Goal: Task Accomplishment & Management: Complete application form

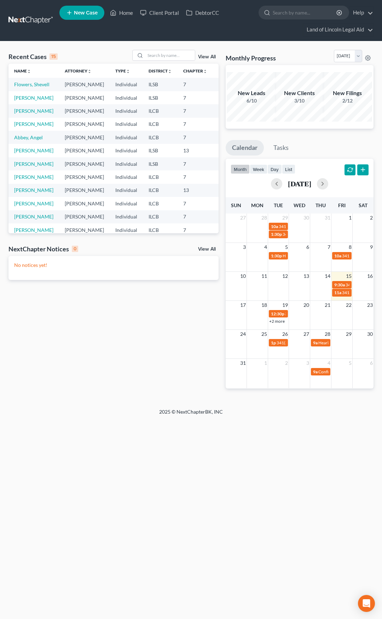
click at [177, 65] on th "Chapter unfold_more expand_more expand_less" at bounding box center [194, 71] width 35 height 14
click at [162, 58] on input "search" at bounding box center [169, 55] width 49 height 10
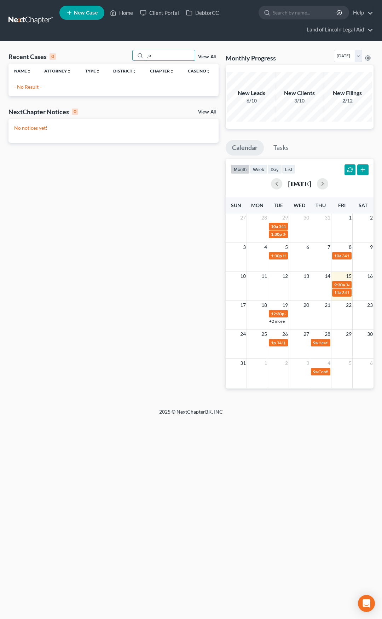
type input "j"
type input "J"
type input "M"
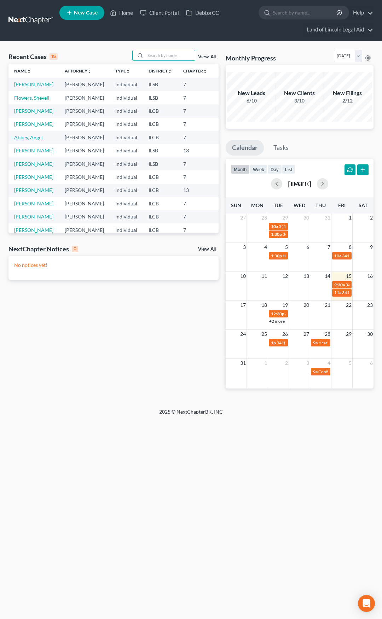
click at [25, 140] on link "Abbey, Angel" at bounding box center [28, 137] width 29 height 6
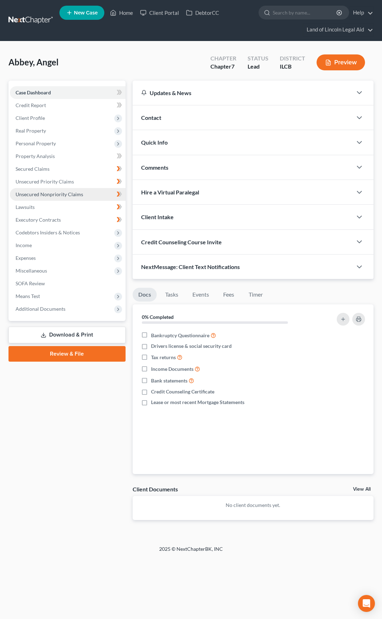
click at [63, 195] on span "Unsecured Nonpriority Claims" at bounding box center [50, 194] width 68 height 6
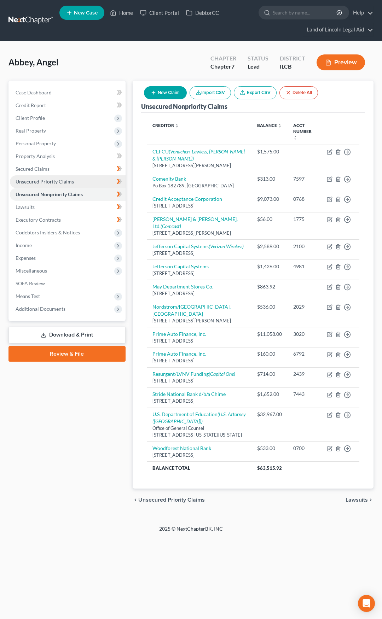
click at [66, 181] on span "Unsecured Priority Claims" at bounding box center [45, 181] width 58 height 6
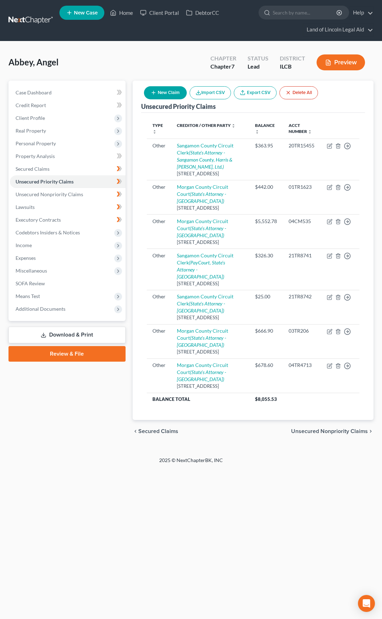
click at [159, 98] on button "New Claim" at bounding box center [165, 92] width 43 height 13
select select "0"
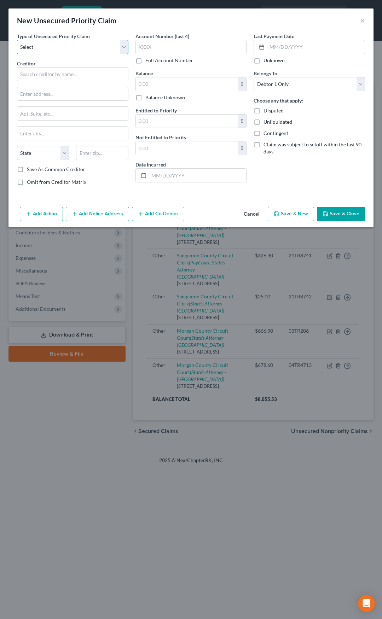
click at [68, 52] on select "Select Taxes & Other Government Units Domestic Support Obligations Extensions o…" at bounding box center [72, 47] width 111 height 14
select select "9"
click at [17, 40] on select "Select Taxes & Other Government Units Domestic Support Obligations Extensions o…" at bounding box center [72, 47] width 111 height 14
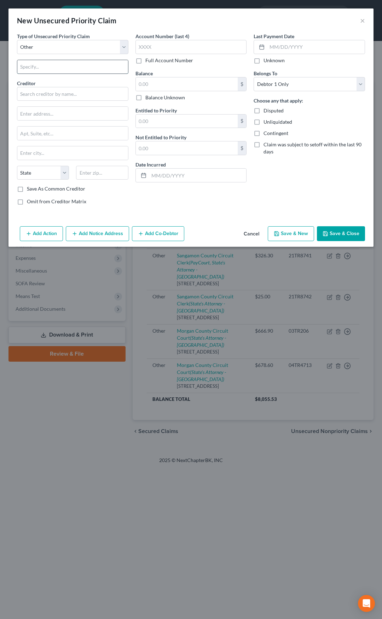
click at [57, 65] on input "text" at bounding box center [72, 66] width 111 height 13
type input "Court Fees"
drag, startPoint x: 83, startPoint y: 90, endPoint x: 83, endPoint y: 94, distance: 4.2
click at [83, 90] on input "text" at bounding box center [72, 94] width 111 height 14
click at [83, 94] on input "text" at bounding box center [72, 94] width 111 height 14
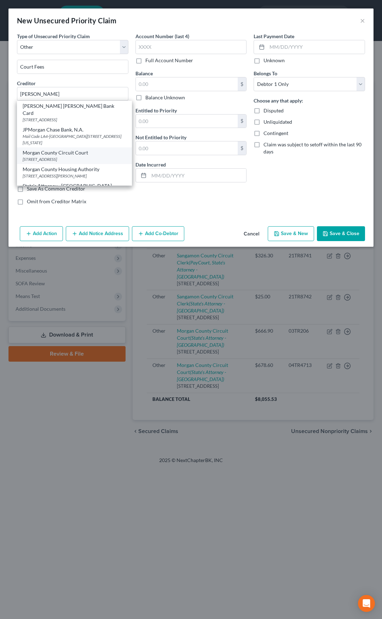
click at [63, 149] on div "Morgan County Circuit Court" at bounding box center [75, 152] width 104 height 7
type input "Morgan County Circuit Court"
type input "[STREET_ADDRESS]"
type input "[GEOGRAPHIC_DATA]"
select select "14"
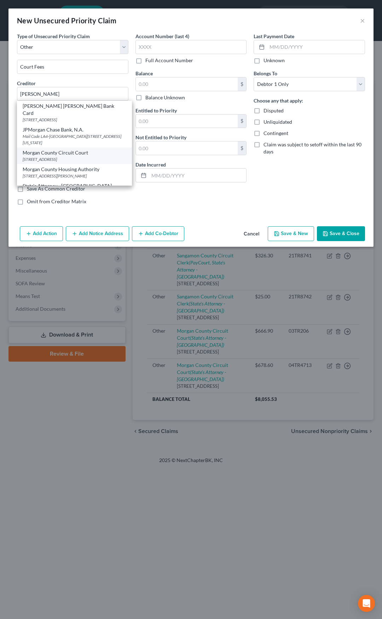
type input "62650"
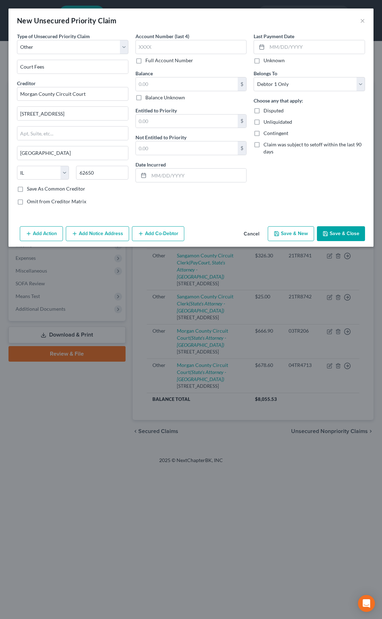
click at [145, 62] on label "Full Account Number" at bounding box center [169, 60] width 48 height 7
click at [148, 62] on input "Full Account Number" at bounding box center [150, 59] width 5 height 5
click at [155, 48] on input "text" at bounding box center [190, 47] width 111 height 14
type input "10TR3677"
click at [158, 83] on input "text" at bounding box center [187, 83] width 102 height 13
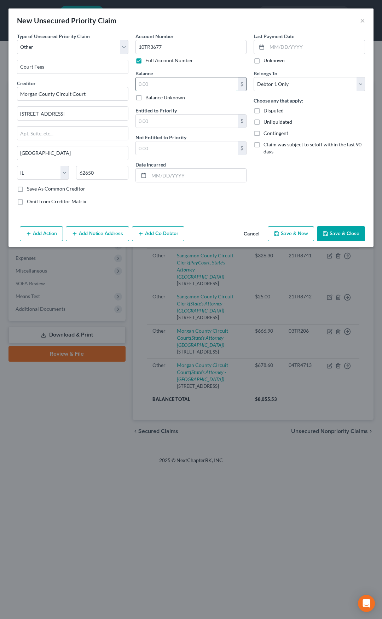
click at [151, 84] on input "text" at bounding box center [187, 83] width 102 height 13
type input "721.50"
click at [146, 124] on input "text" at bounding box center [187, 121] width 102 height 13
type input "213.60"
click at [154, 150] on input "text" at bounding box center [187, 147] width 102 height 13
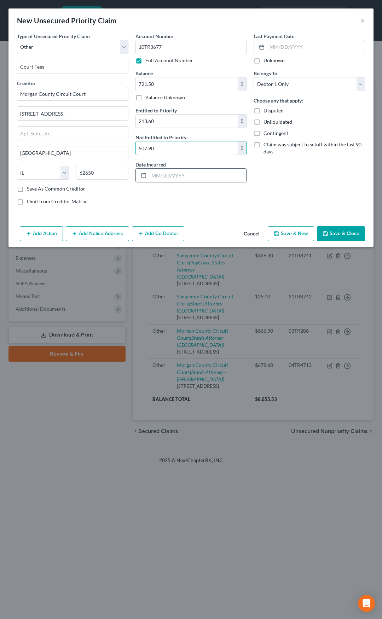
type input "507.90"
click at [156, 174] on input "text" at bounding box center [198, 175] width 98 height 13
click at [165, 172] on input "text" at bounding box center [198, 175] width 98 height 13
type input "[DATE]"
click at [110, 235] on button "Add Notice Address" at bounding box center [97, 233] width 63 height 15
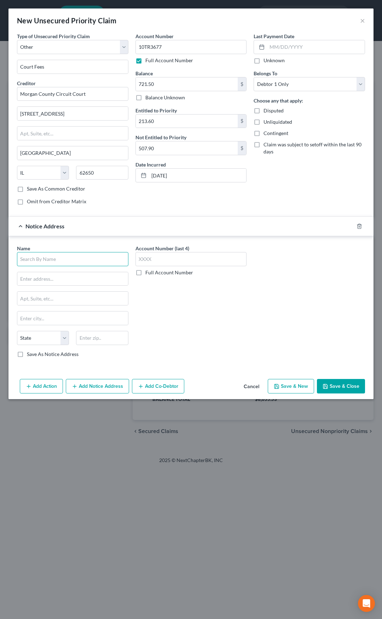
click at [93, 258] on input "text" at bounding box center [72, 259] width 111 height 14
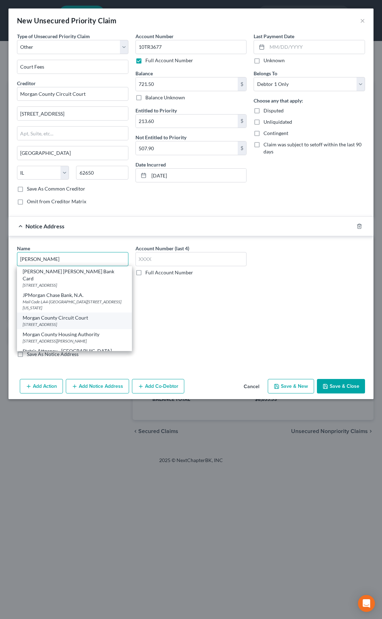
scroll to position [4, 0]
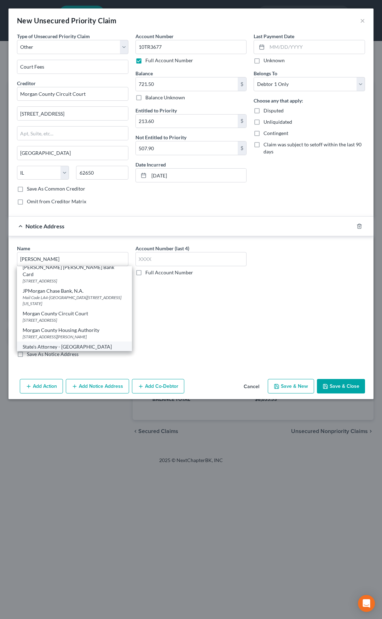
click at [67, 343] on div "State's Attorney - [GEOGRAPHIC_DATA]" at bounding box center [75, 346] width 104 height 7
type input "State's Attorney - [GEOGRAPHIC_DATA]"
type input "[STREET_ADDRESS]"
type input "[GEOGRAPHIC_DATA]"
select select "14"
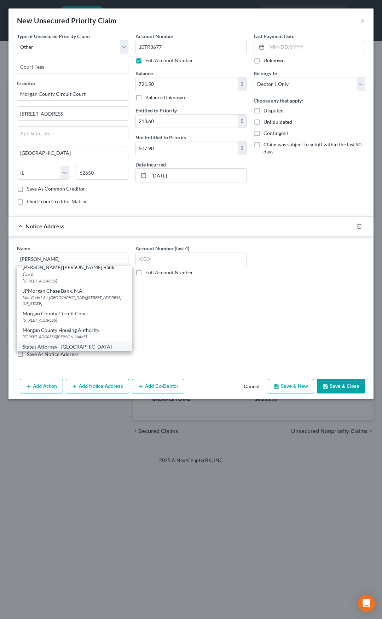
type input "62650"
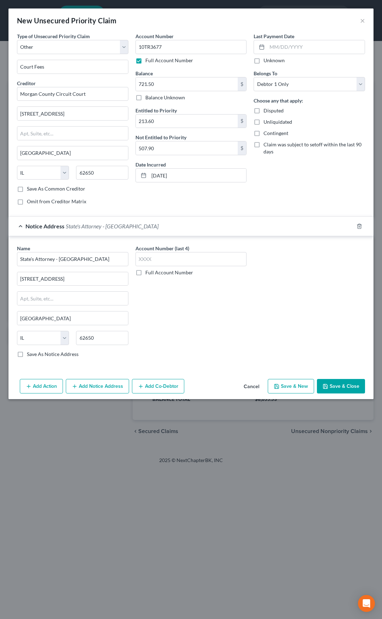
click at [154, 231] on div "Notice Address State's Attorney - [GEOGRAPHIC_DATA]" at bounding box center [180, 226] width 345 height 19
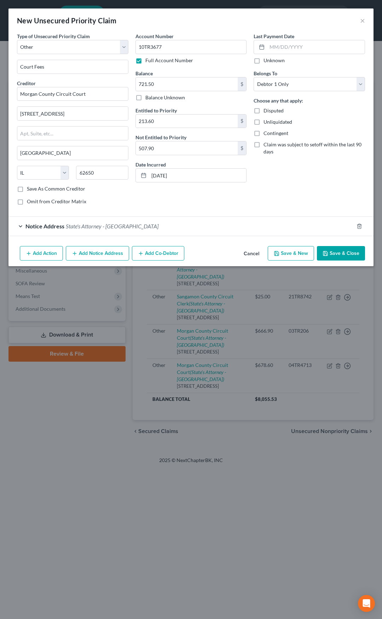
click at [334, 253] on button "Save & Close" at bounding box center [341, 253] width 48 height 15
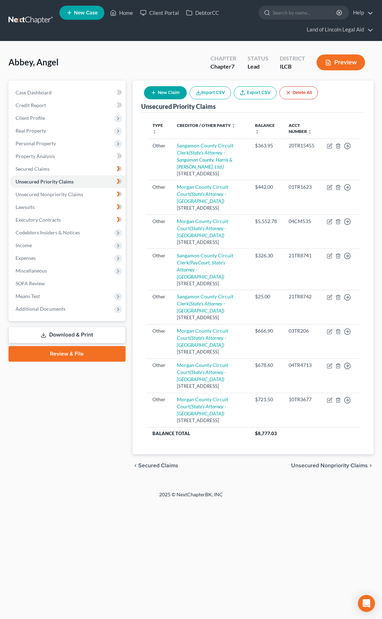
click at [166, 97] on button "New Claim" at bounding box center [165, 92] width 43 height 13
select select "0"
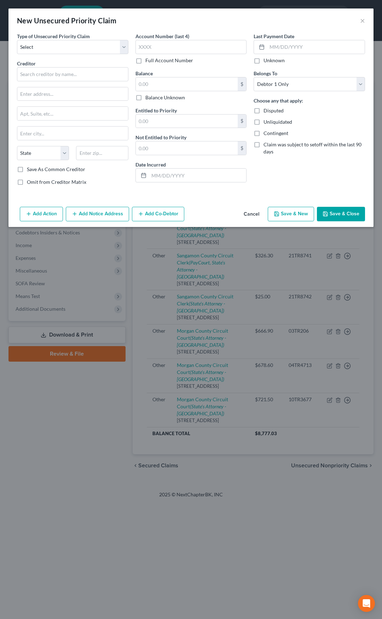
click at [90, 55] on div "Type of Unsecured Priority Claim * Select Taxes & Other Government Units Domest…" at bounding box center [72, 112] width 118 height 159
click at [85, 52] on select "Select Taxes & Other Government Units Domestic Support Obligations Extensions o…" at bounding box center [72, 47] width 111 height 14
select select "9"
click at [17, 40] on select "Select Taxes & Other Government Units Domestic Support Obligations Extensions o…" at bounding box center [72, 47] width 111 height 14
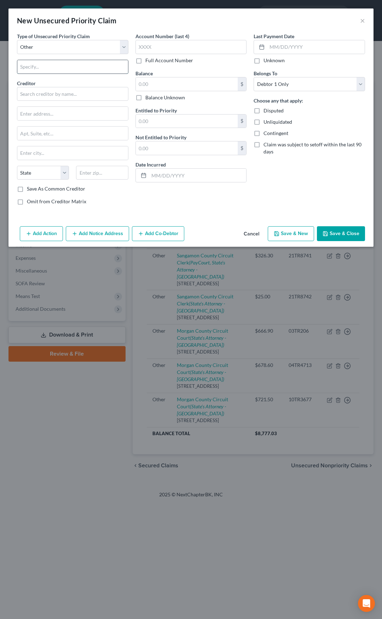
click at [61, 68] on input "text" at bounding box center [72, 66] width 111 height 13
type input "Court Fees"
click at [55, 94] on input "text" at bounding box center [72, 94] width 111 height 14
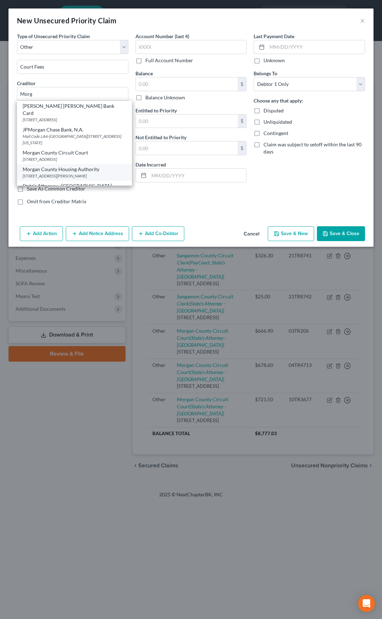
click at [56, 173] on div "[STREET_ADDRESS][PERSON_NAME]" at bounding box center [75, 176] width 104 height 6
type input "Morgan County Housing Authority"
type input "301 [PERSON_NAME]"
type input "[GEOGRAPHIC_DATA]"
select select "14"
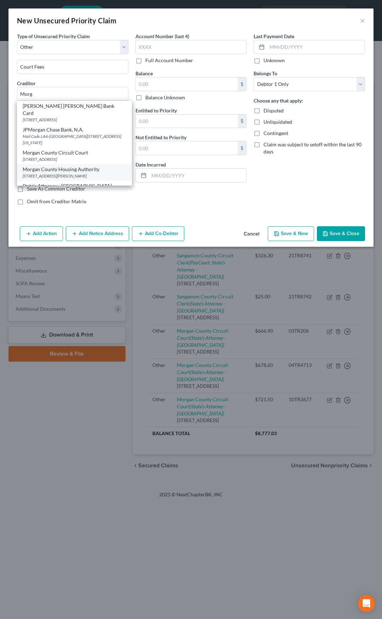
type input "62650"
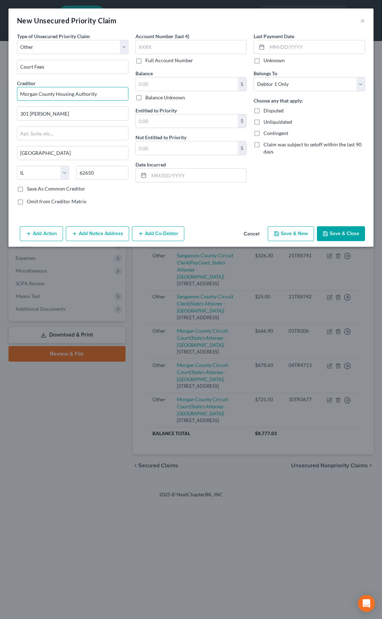
drag, startPoint x: 104, startPoint y: 90, endPoint x: 7, endPoint y: 96, distance: 96.6
click at [7, 96] on div "New Unsecured Priority Claim × Type of Unsecured Priority Claim * Select Taxes …" at bounding box center [191, 309] width 382 height 619
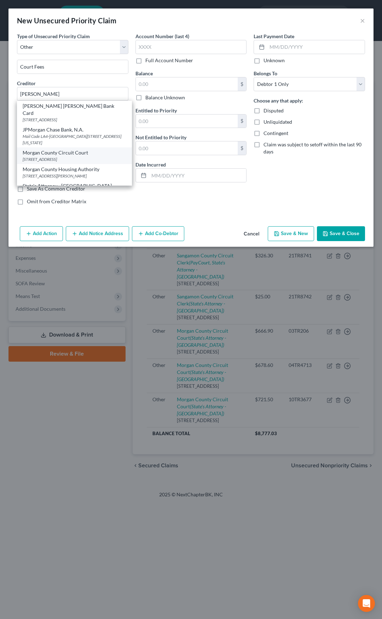
click at [36, 149] on div "Morgan County Circuit Court" at bounding box center [75, 152] width 104 height 7
type input "Morgan County Circuit Court"
type input "[STREET_ADDRESS]"
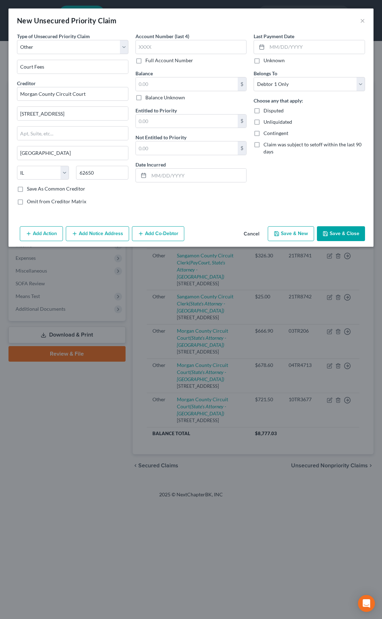
click at [145, 61] on label "Full Account Number" at bounding box center [169, 60] width 48 height 7
click at [148, 61] on input "Full Account Number" at bounding box center [150, 59] width 5 height 5
click at [151, 46] on input "text" at bounding box center [190, 47] width 111 height 14
type input "11TR2786"
click at [151, 77] on div "Balance $ Balance Unknown Balance Undetermined $ Balance Unknown" at bounding box center [190, 85] width 111 height 31
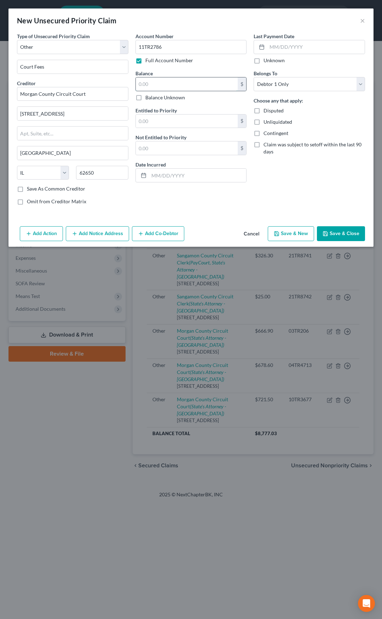
click at [151, 81] on input "text" at bounding box center [187, 83] width 102 height 13
type input "85.80"
click at [144, 122] on input "text" at bounding box center [187, 121] width 102 height 13
type input "46.72"
click at [148, 148] on input "text" at bounding box center [187, 147] width 102 height 13
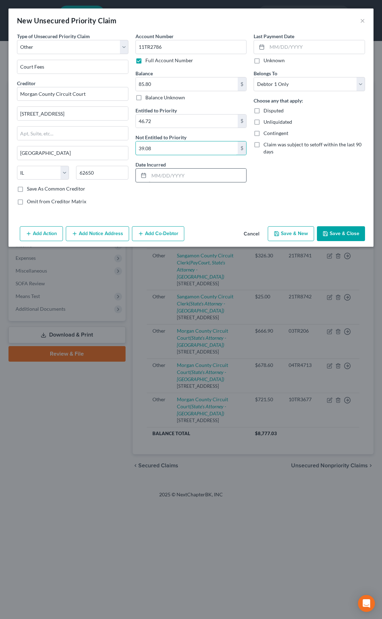
type input "39.08"
click at [153, 176] on input "text" at bounding box center [198, 175] width 98 height 13
click at [159, 169] on input "text" at bounding box center [198, 175] width 98 height 13
type input "[DATE]"
click at [105, 237] on button "Add Notice Address" at bounding box center [97, 233] width 63 height 15
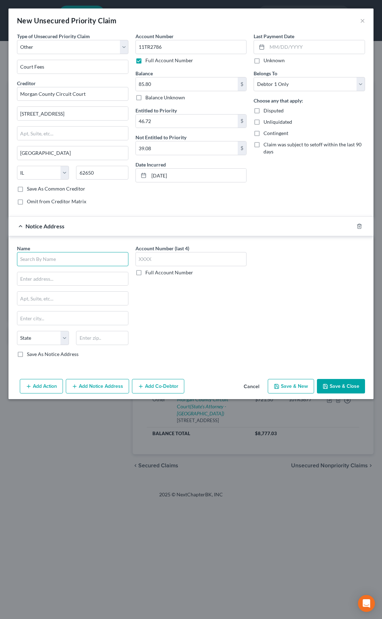
click at [79, 263] on input "text" at bounding box center [72, 259] width 111 height 14
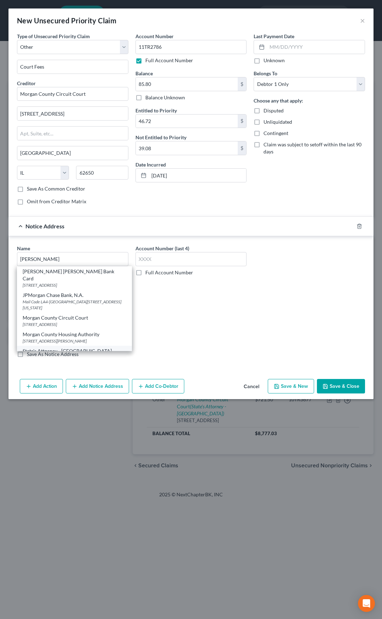
click at [64, 347] on div "State's Attorney - [GEOGRAPHIC_DATA]" at bounding box center [75, 350] width 104 height 7
type input "State's Attorney - [GEOGRAPHIC_DATA]"
type input "[STREET_ADDRESS]"
type input "[GEOGRAPHIC_DATA]"
select select "14"
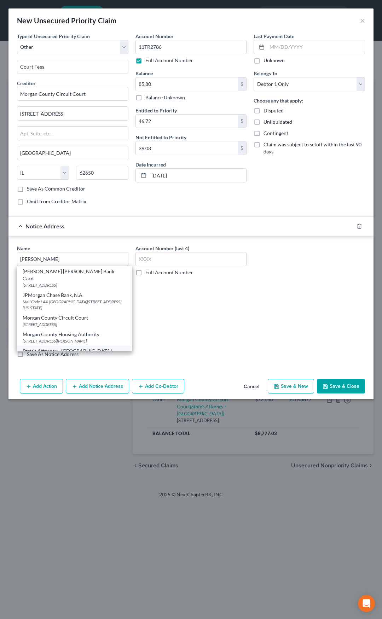
type input "62650"
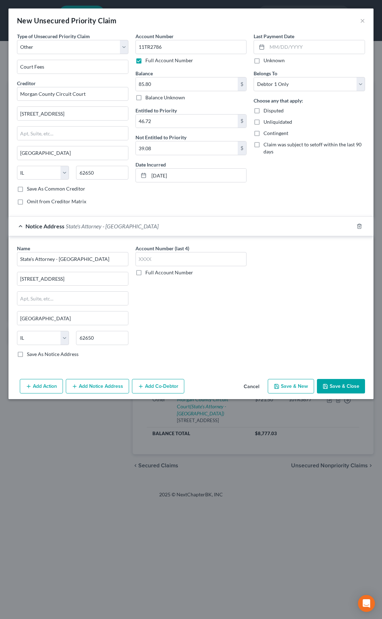
click at [122, 226] on span "State's Attorney - [GEOGRAPHIC_DATA]" at bounding box center [112, 226] width 93 height 7
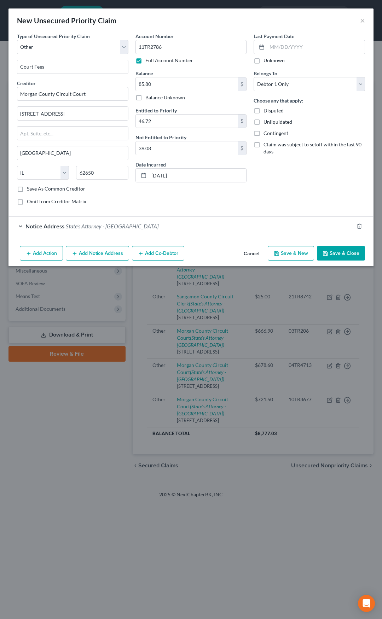
click at [338, 253] on button "Save & Close" at bounding box center [341, 253] width 48 height 15
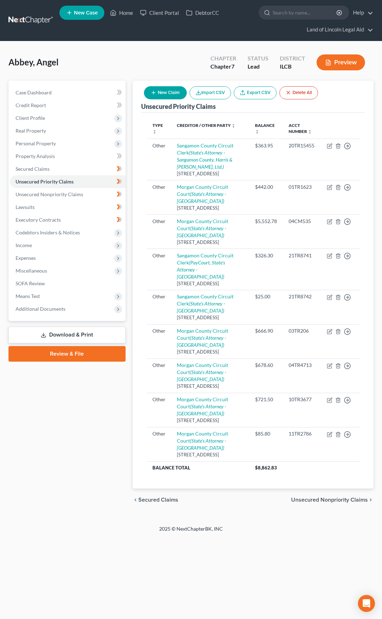
click at [165, 94] on button "New Claim" at bounding box center [165, 92] width 43 height 13
select select "0"
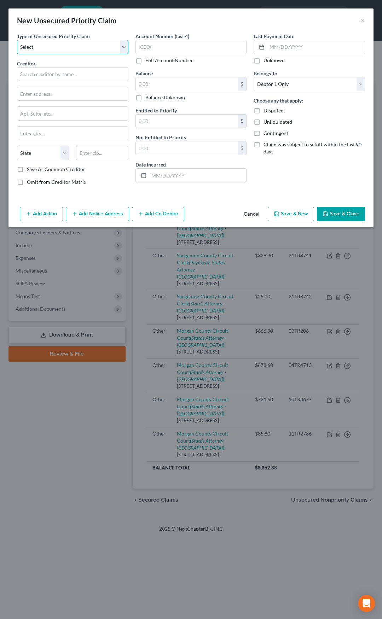
click at [95, 51] on select "Select Taxes & Other Government Units Domestic Support Obligations Extensions o…" at bounding box center [72, 47] width 111 height 14
select select "9"
click at [17, 40] on select "Select Taxes & Other Government Units Domestic Support Obligations Extensions o…" at bounding box center [72, 47] width 111 height 14
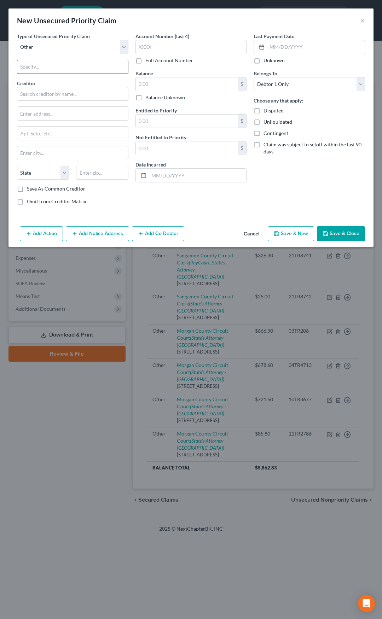
click at [57, 66] on input "text" at bounding box center [72, 66] width 111 height 13
type input "Court Fees"
click at [52, 94] on input "text" at bounding box center [72, 94] width 111 height 14
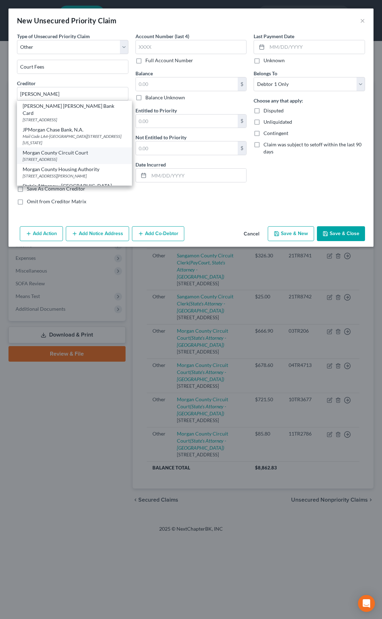
click at [52, 156] on div "[STREET_ADDRESS]" at bounding box center [75, 159] width 104 height 6
type input "Morgan County Circuit Court"
type input "[STREET_ADDRESS]"
type input "[GEOGRAPHIC_DATA]"
select select "14"
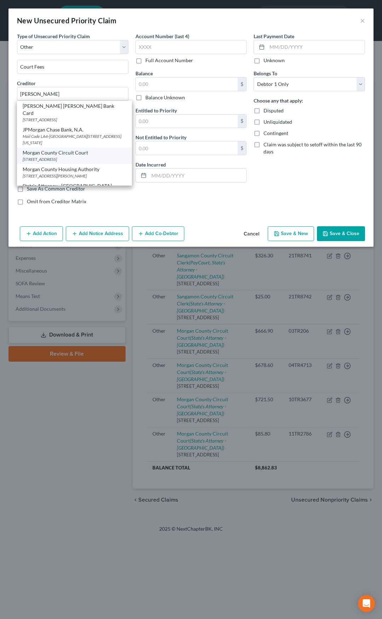
type input "62650"
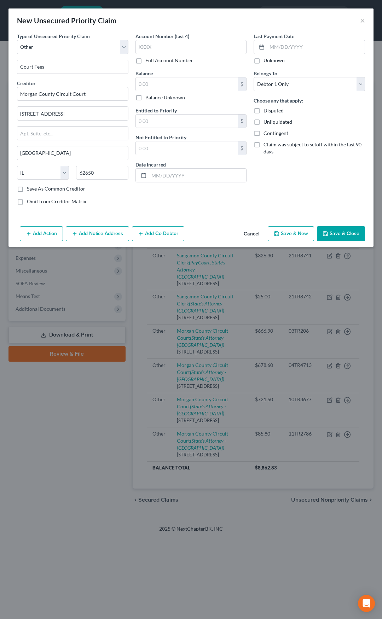
click at [145, 64] on label "Full Account Number" at bounding box center [169, 60] width 48 height 7
click at [148, 62] on input "Full Account Number" at bounding box center [150, 59] width 5 height 5
click at [147, 50] on input "text" at bounding box center [190, 47] width 111 height 14
type input "03TR916"
click at [149, 79] on input "text" at bounding box center [187, 83] width 102 height 13
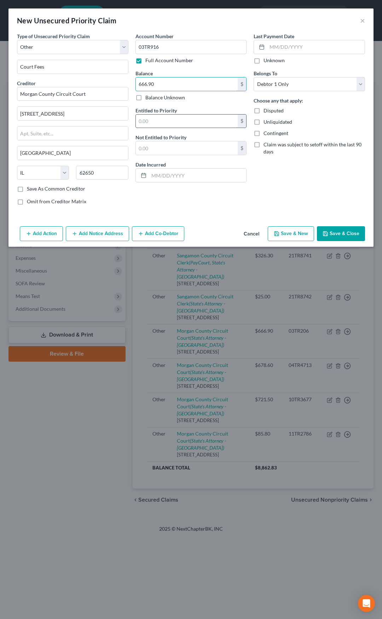
type input "666.90"
click at [155, 118] on input "text" at bounding box center [187, 121] width 102 height 13
type input "222.50"
click at [146, 152] on input "text" at bounding box center [187, 147] width 102 height 13
type input "444.40"
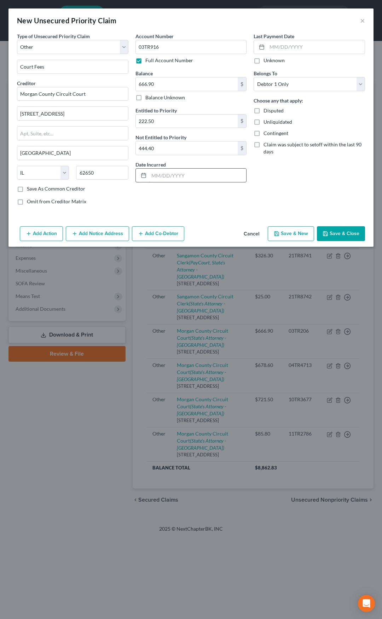
click at [163, 169] on div at bounding box center [190, 175] width 111 height 14
click at [158, 174] on input "text" at bounding box center [198, 175] width 98 height 13
type input "[DATE]"
click at [107, 236] on button "Add Notice Address" at bounding box center [97, 233] width 63 height 15
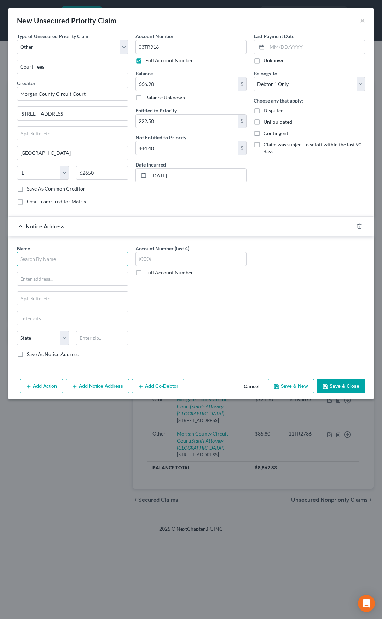
click at [84, 256] on input "text" at bounding box center [72, 259] width 111 height 14
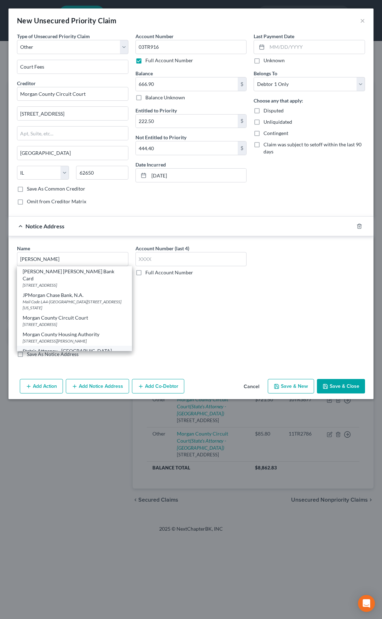
click at [72, 347] on div "State's Attorney - [GEOGRAPHIC_DATA]" at bounding box center [75, 350] width 104 height 7
type input "State's Attorney - [GEOGRAPHIC_DATA]"
type input "[STREET_ADDRESS]"
type input "[GEOGRAPHIC_DATA]"
select select "14"
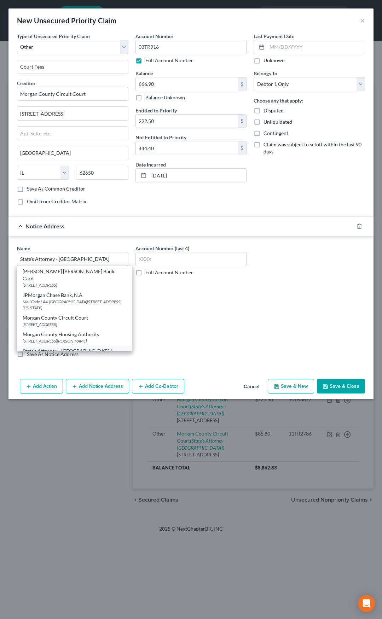
type input "62650"
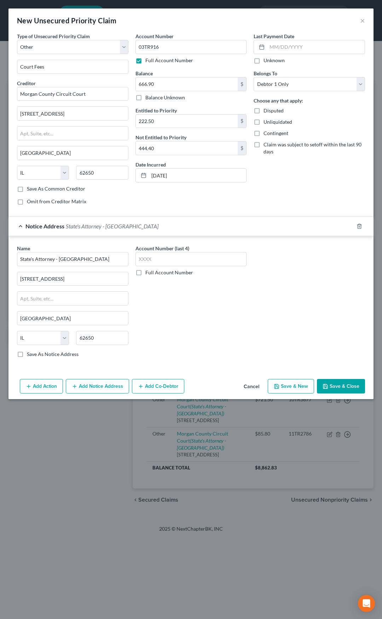
click at [150, 227] on div "Notice Address State's Attorney - [GEOGRAPHIC_DATA]" at bounding box center [180, 226] width 345 height 19
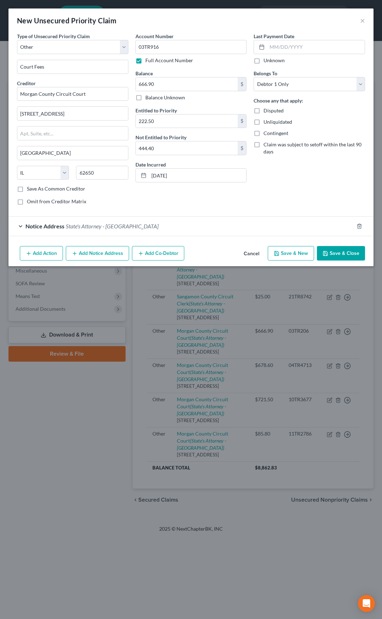
click at [338, 251] on button "Save & Close" at bounding box center [341, 253] width 48 height 15
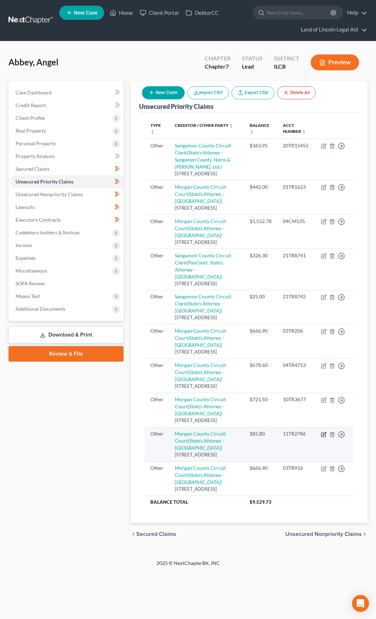
click at [323, 437] on icon "button" at bounding box center [324, 435] width 6 height 6
select select "9"
select select "14"
select select "0"
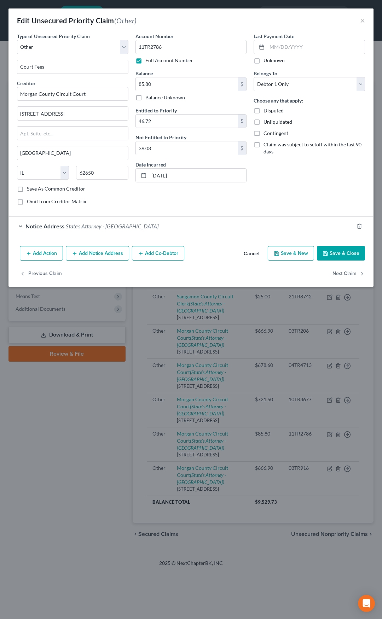
click at [247, 254] on button "Cancel" at bounding box center [251, 254] width 27 height 14
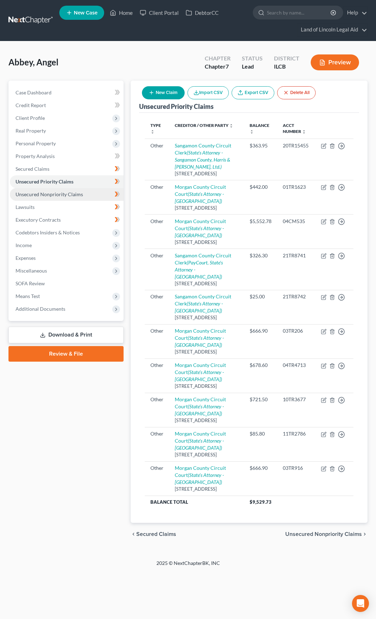
click at [82, 198] on link "Unsecured Nonpriority Claims" at bounding box center [67, 194] width 114 height 13
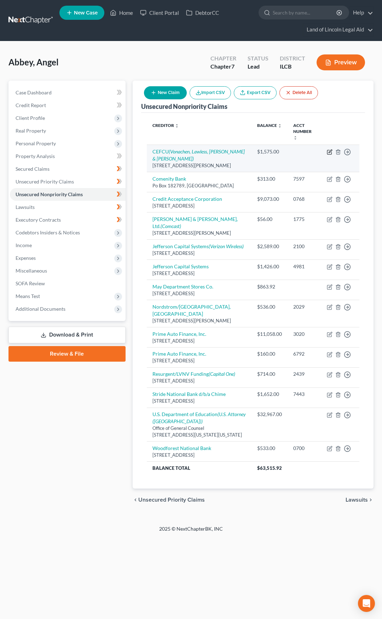
click at [330, 149] on icon "button" at bounding box center [330, 152] width 6 height 6
select select "14"
select select "0"
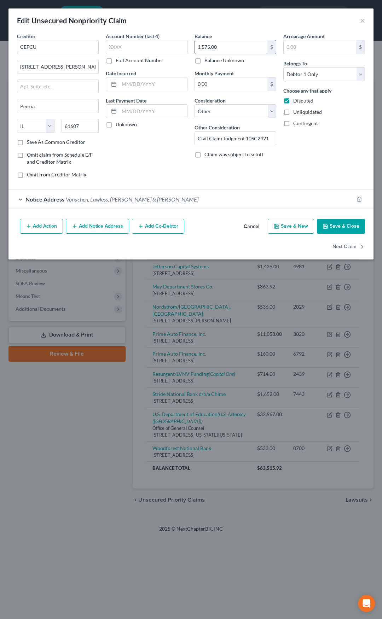
click at [225, 49] on input "1,575.00" at bounding box center [231, 46] width 72 height 13
click at [334, 225] on button "Save & Close" at bounding box center [341, 226] width 48 height 15
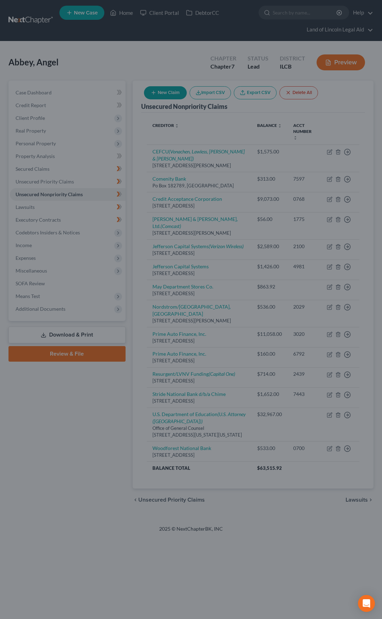
type input "1,708.00"
type input "0"
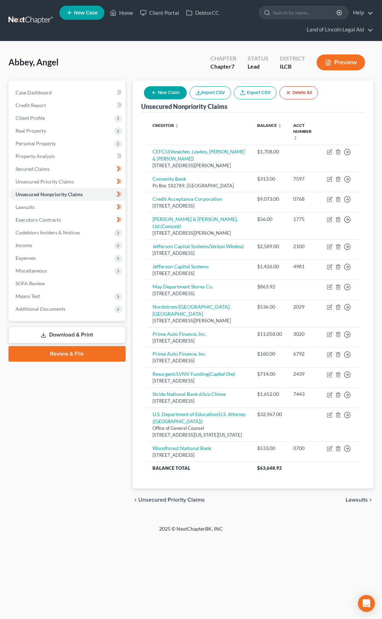
click at [161, 92] on button "New Claim" at bounding box center [165, 92] width 43 height 13
select select "0"
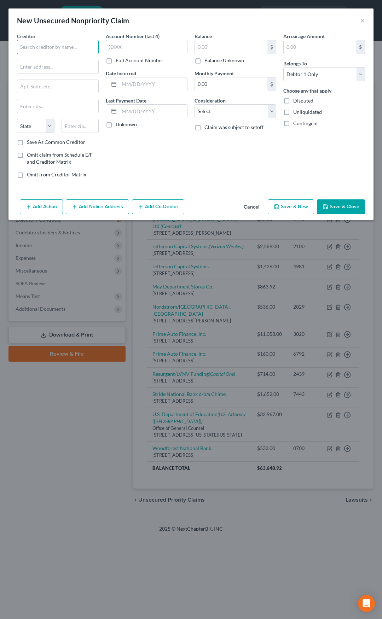
click at [50, 45] on input "text" at bounding box center [58, 47] width 82 height 14
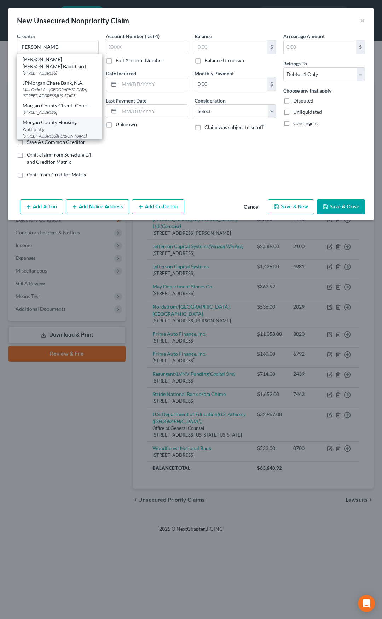
click at [46, 129] on div "Morgan County Housing Authority" at bounding box center [60, 126] width 74 height 14
type input "Morgan County Housing Authority"
type input "301 [PERSON_NAME]"
type input "[GEOGRAPHIC_DATA]"
select select "14"
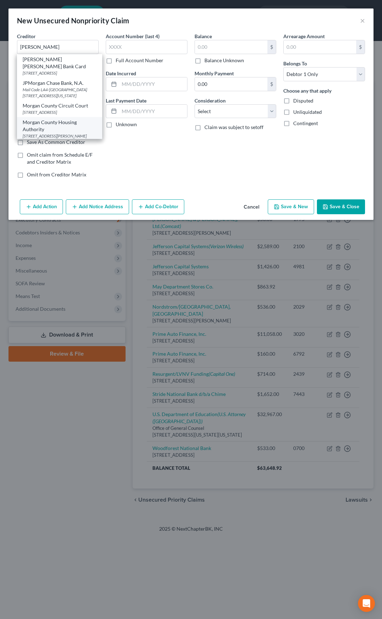
type input "62650"
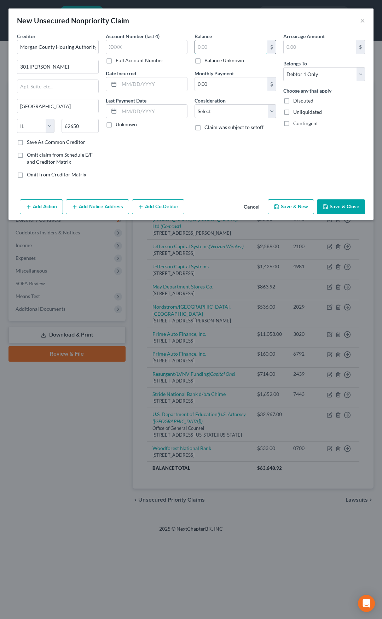
click at [203, 48] on input "text" at bounding box center [231, 46] width 72 height 13
type input "62"
click at [222, 107] on select "Select Cable / Satellite Services Collection Agency Credit Card Debt Debt Couns…" at bounding box center [235, 111] width 82 height 14
select select "14"
click at [194, 104] on select "Select Cable / Satellite Services Collection Agency Credit Card Debt Debt Couns…" at bounding box center [235, 111] width 82 height 14
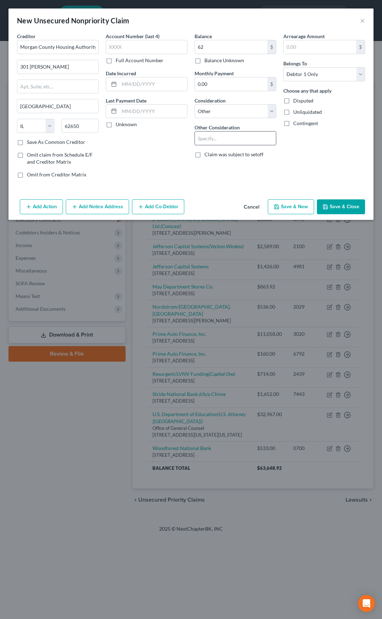
click at [215, 137] on input "text" at bounding box center [235, 137] width 81 height 13
type input "Civil Claim Judgment 03LM95"
drag, startPoint x: 252, startPoint y: 208, endPoint x: 248, endPoint y: 208, distance: 4.2
click at [252, 208] on button "Cancel" at bounding box center [251, 207] width 27 height 14
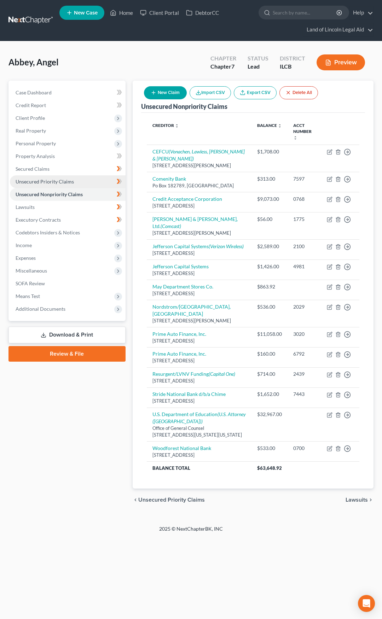
click at [62, 184] on span "Unsecured Priority Claims" at bounding box center [45, 181] width 58 height 6
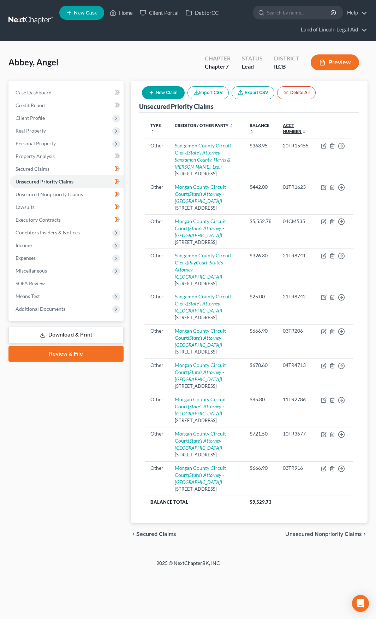
click at [289, 131] on link "Acct Number expand_more expand_less unfold_more" at bounding box center [294, 128] width 23 height 11
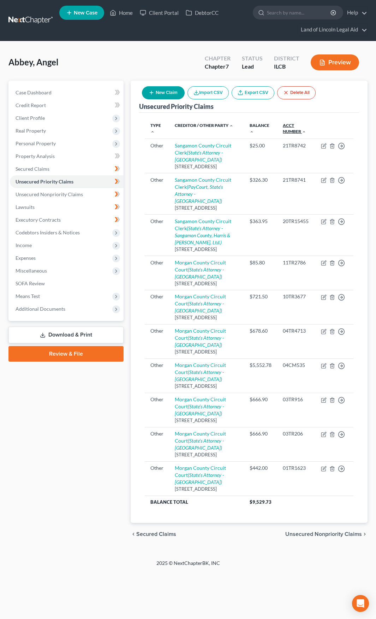
click at [289, 131] on link "Acct Number expand_more expand_less unfold_more" at bounding box center [294, 128] width 23 height 11
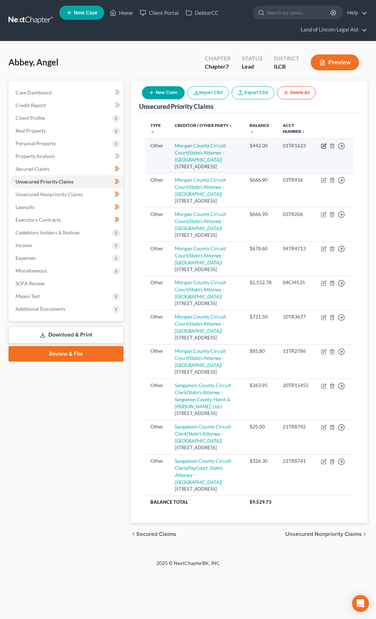
click at [324, 144] on icon "button" at bounding box center [324, 146] width 6 height 6
select select "9"
select select "14"
select select "0"
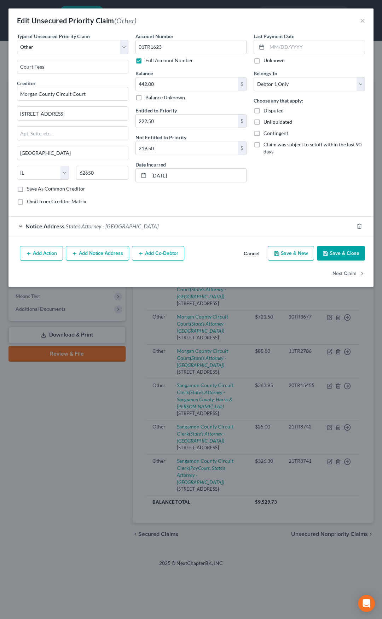
click at [250, 251] on button "Cancel" at bounding box center [251, 254] width 27 height 14
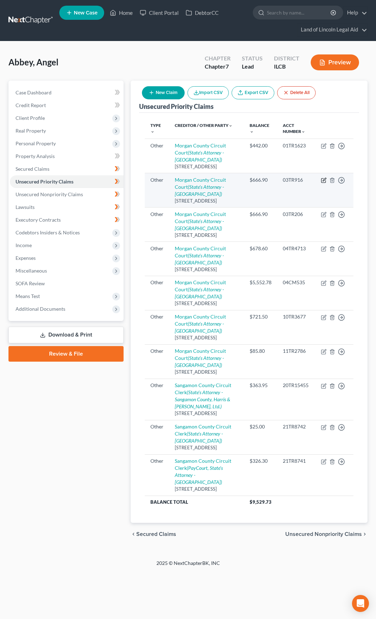
click at [322, 183] on icon "button" at bounding box center [324, 180] width 6 height 6
select select "9"
select select "14"
select select "0"
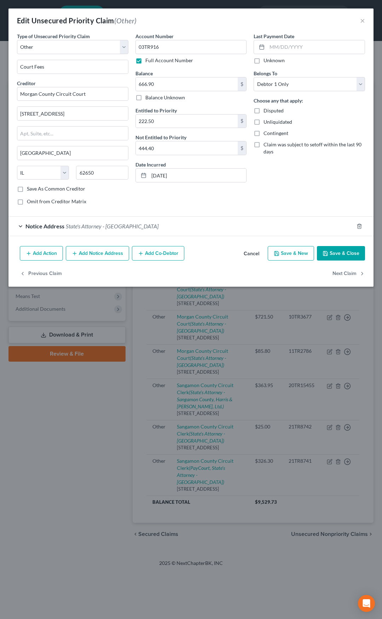
click at [251, 252] on button "Cancel" at bounding box center [251, 254] width 27 height 14
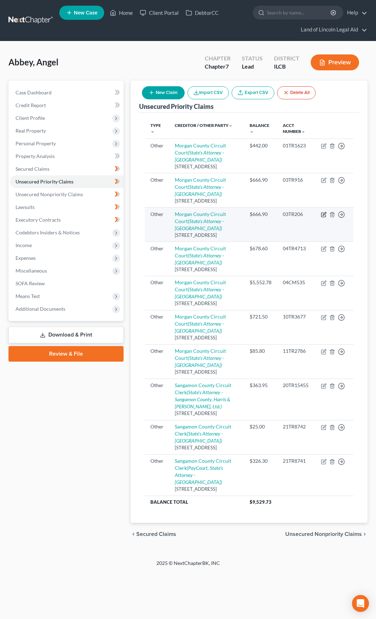
click at [323, 215] on icon "button" at bounding box center [324, 213] width 3 height 3
select select "9"
select select "14"
select select "0"
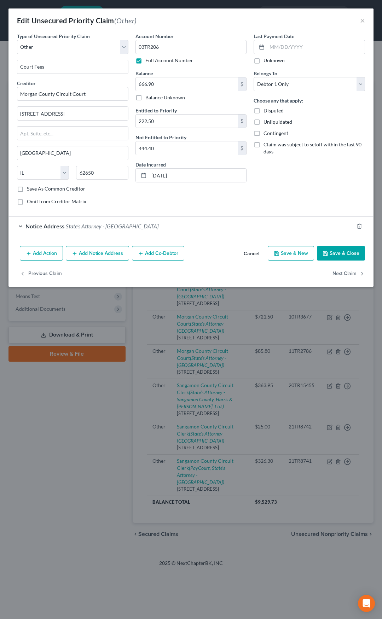
click at [254, 253] on button "Cancel" at bounding box center [251, 254] width 27 height 14
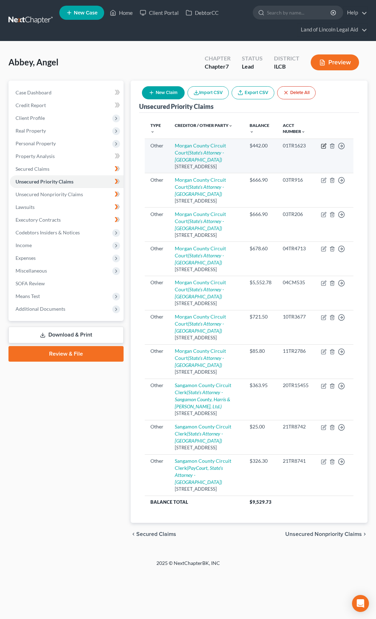
click at [324, 144] on icon "button" at bounding box center [324, 146] width 4 height 4
select select "9"
select select "14"
select select "0"
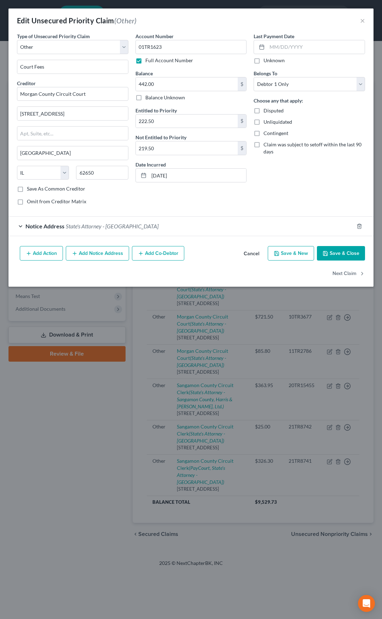
click at [247, 254] on button "Cancel" at bounding box center [251, 254] width 27 height 14
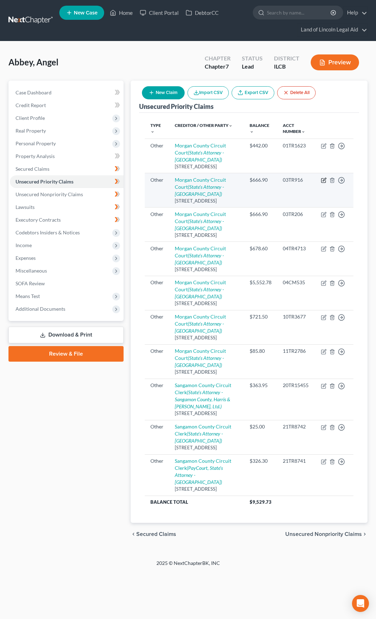
click at [324, 183] on icon "button" at bounding box center [324, 180] width 6 height 6
select select "9"
select select "14"
select select "0"
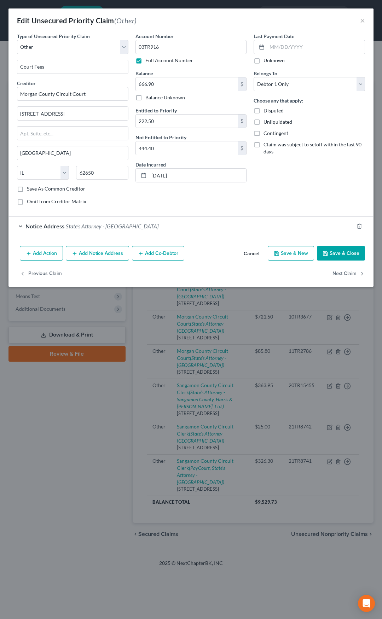
click at [246, 253] on button "Cancel" at bounding box center [251, 254] width 27 height 14
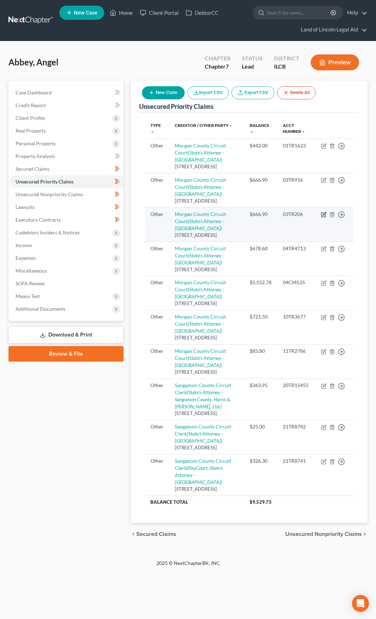
click at [324, 217] on icon "button" at bounding box center [324, 215] width 6 height 6
select select "9"
select select "14"
select select "0"
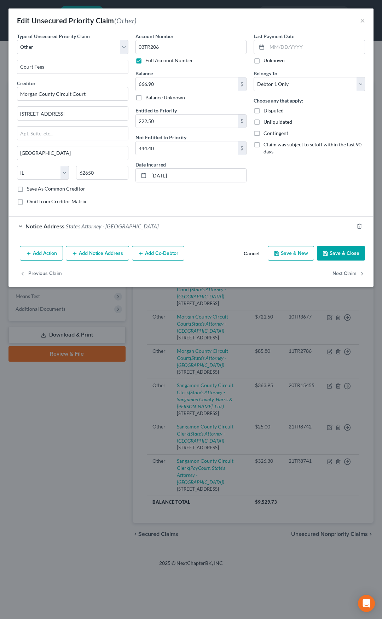
click at [250, 252] on button "Cancel" at bounding box center [251, 254] width 27 height 14
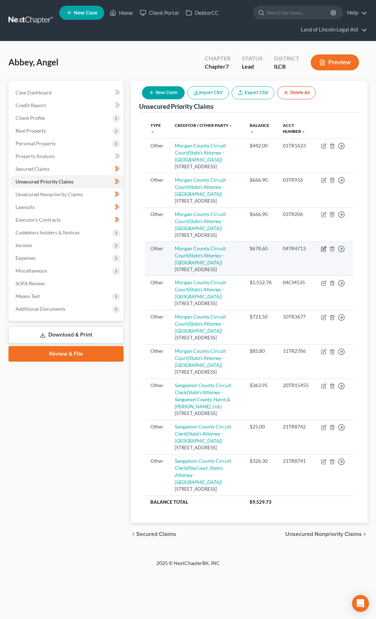
click at [325, 250] on icon "button" at bounding box center [324, 247] width 3 height 3
select select "9"
select select "14"
select select "0"
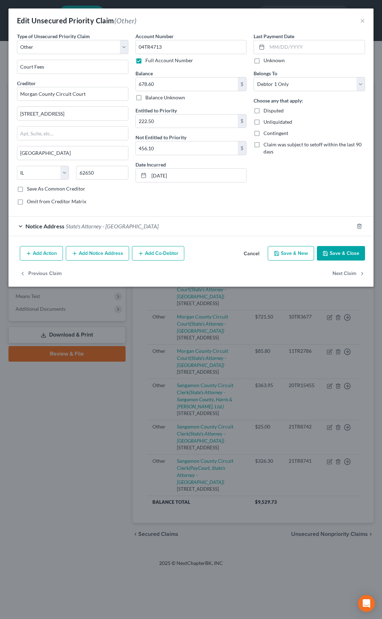
click at [248, 253] on button "Cancel" at bounding box center [251, 254] width 27 height 14
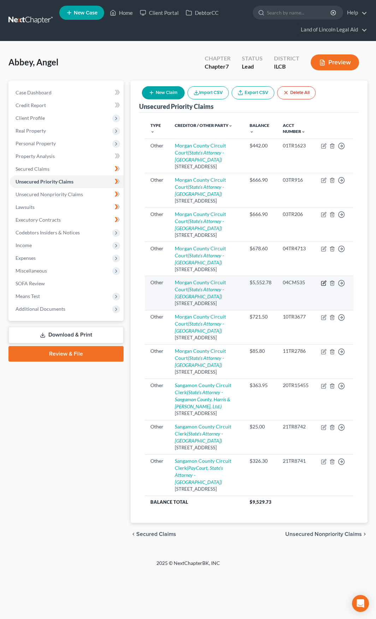
click at [325, 284] on icon "button" at bounding box center [324, 282] width 3 height 3
select select "9"
select select "14"
select select "0"
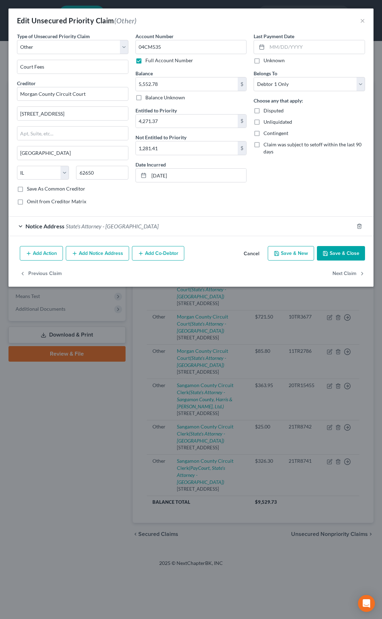
click at [256, 254] on button "Cancel" at bounding box center [251, 254] width 27 height 14
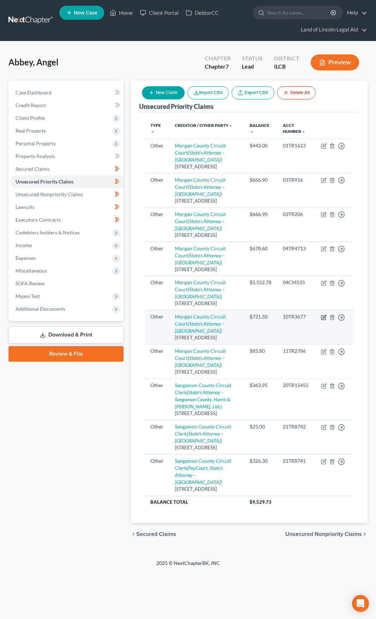
click at [326, 320] on icon "button" at bounding box center [324, 318] width 6 height 6
select select "9"
select select "14"
select select "0"
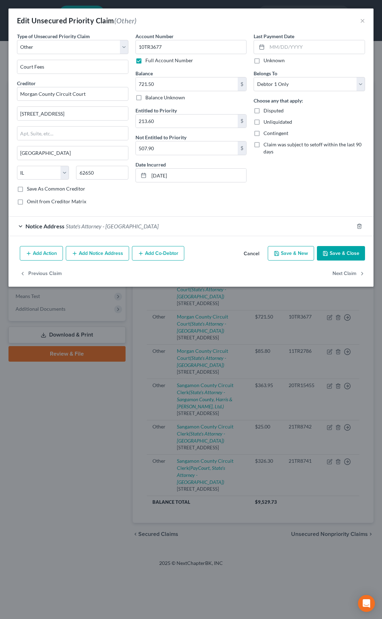
click at [251, 255] on button "Cancel" at bounding box center [251, 254] width 27 height 14
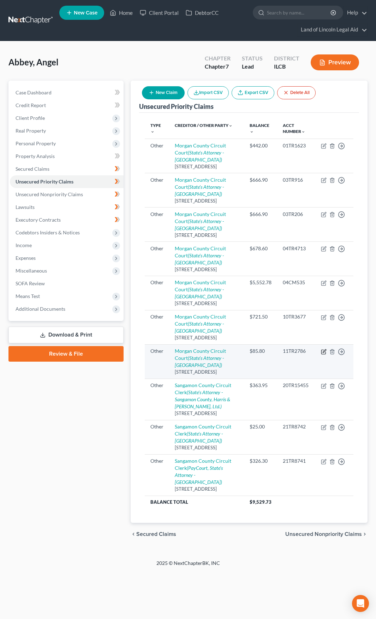
click at [324, 355] on icon "button" at bounding box center [324, 352] width 6 height 6
select select "9"
select select "14"
select select "0"
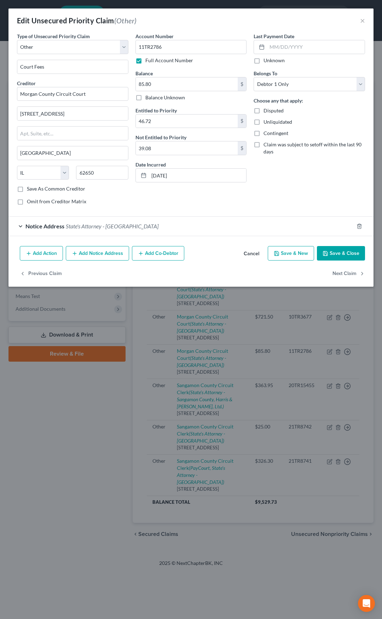
click at [252, 254] on button "Cancel" at bounding box center [251, 254] width 27 height 14
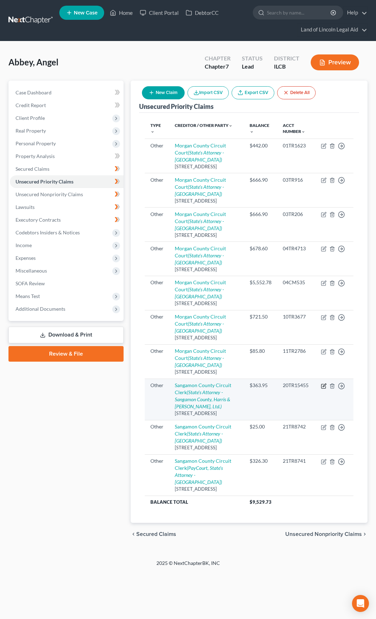
click at [325, 389] on icon "button" at bounding box center [324, 386] width 6 height 6
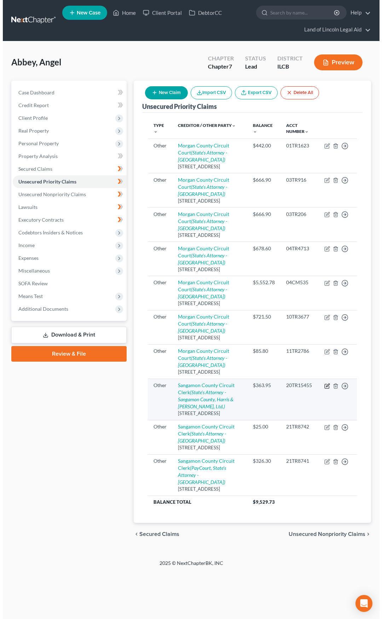
select select "9"
select select "14"
select select "0"
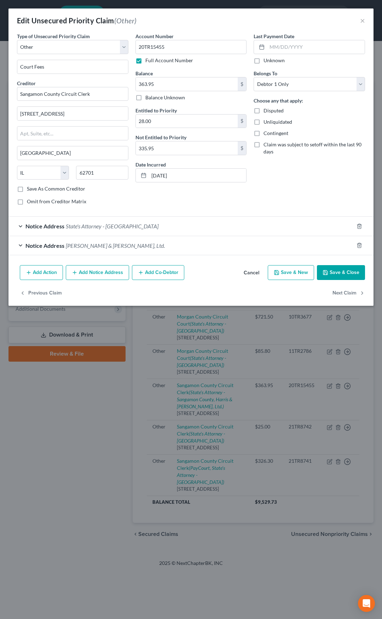
click at [251, 275] on button "Cancel" at bounding box center [251, 273] width 27 height 14
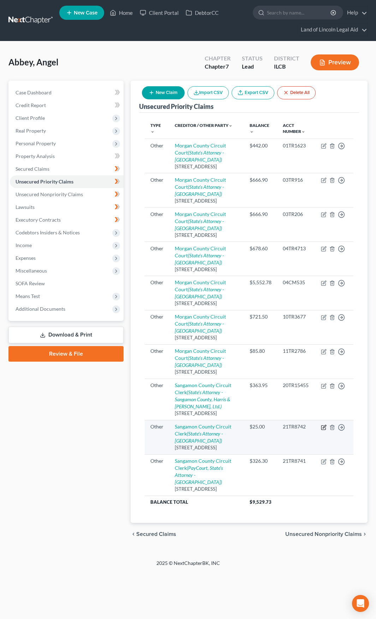
click at [324, 430] on icon "button" at bounding box center [324, 427] width 6 height 6
select select "9"
select select "14"
select select "0"
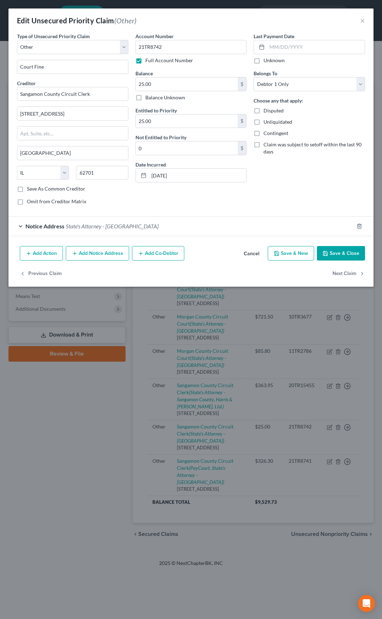
click at [252, 255] on button "Cancel" at bounding box center [251, 254] width 27 height 14
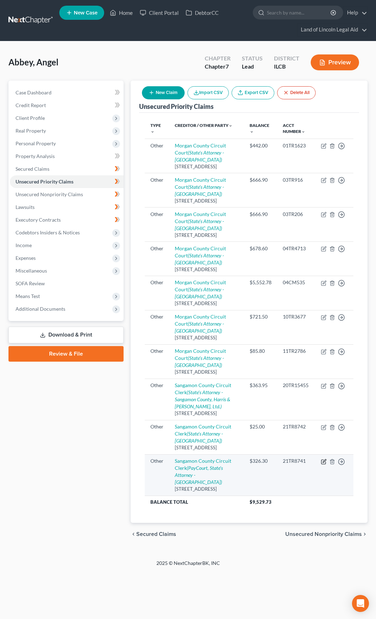
click at [326, 464] on icon "button" at bounding box center [324, 462] width 6 height 6
select select "9"
select select "14"
select select "0"
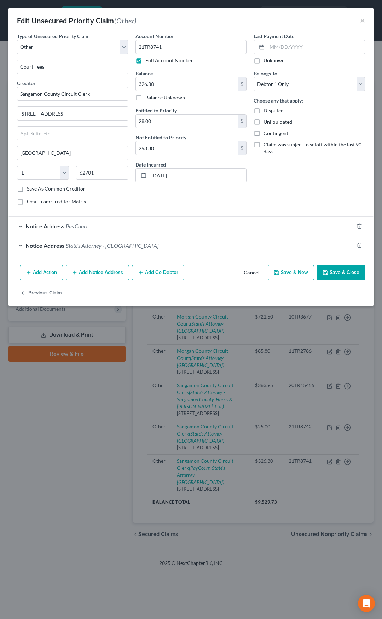
click at [253, 270] on button "Cancel" at bounding box center [251, 273] width 27 height 14
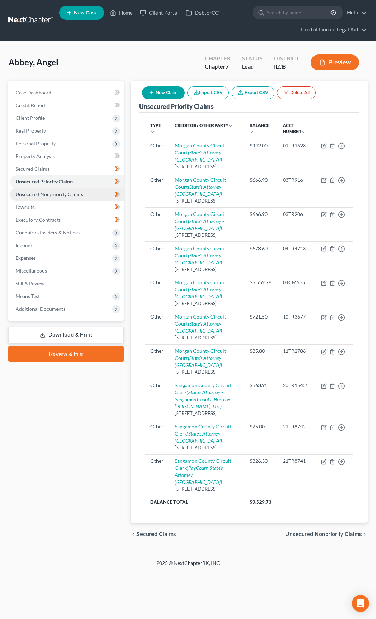
click at [91, 193] on link "Unsecured Nonpriority Claims" at bounding box center [67, 194] width 114 height 13
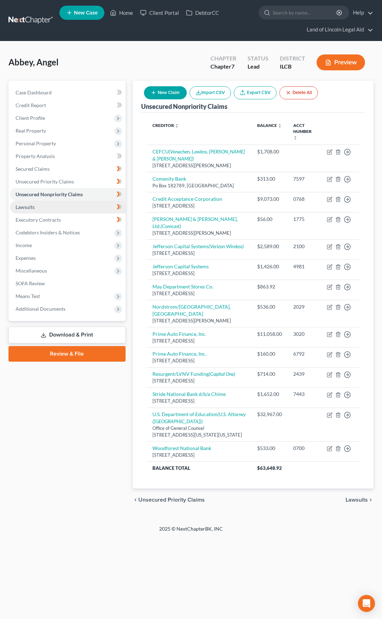
click at [91, 204] on link "Lawsuits" at bounding box center [68, 207] width 116 height 13
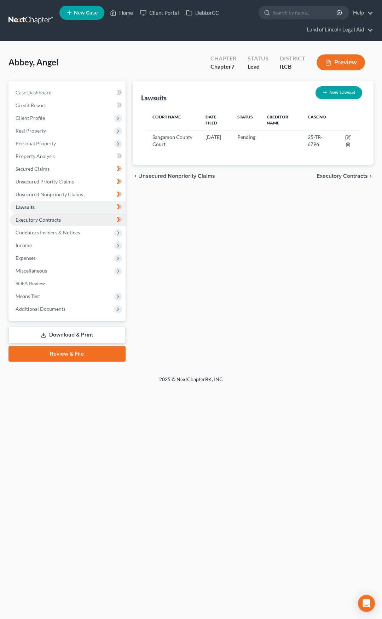
click at [85, 218] on link "Executory Contracts" at bounding box center [68, 219] width 116 height 13
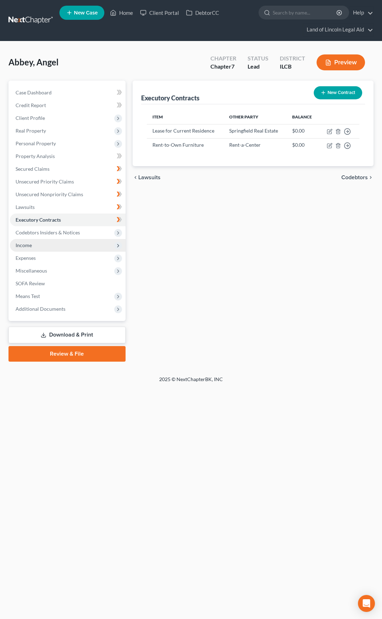
click at [84, 246] on span "Income" at bounding box center [68, 245] width 116 height 13
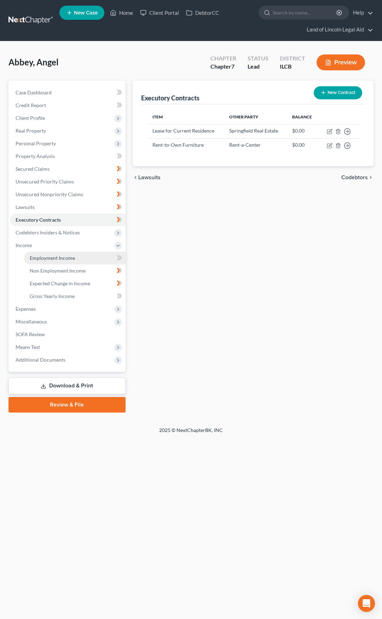
click at [82, 259] on link "Employment Income" at bounding box center [74, 258] width 101 height 13
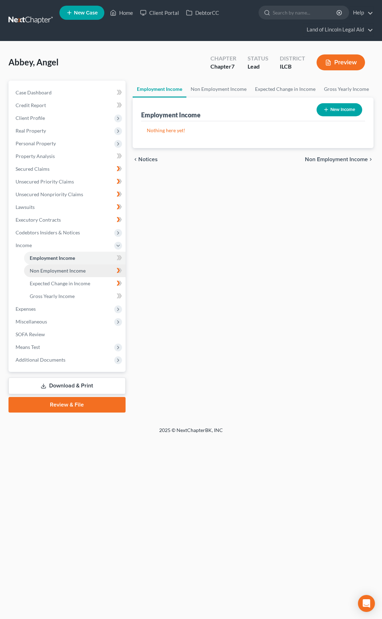
click at [83, 269] on span "Non Employment Income" at bounding box center [58, 271] width 56 height 6
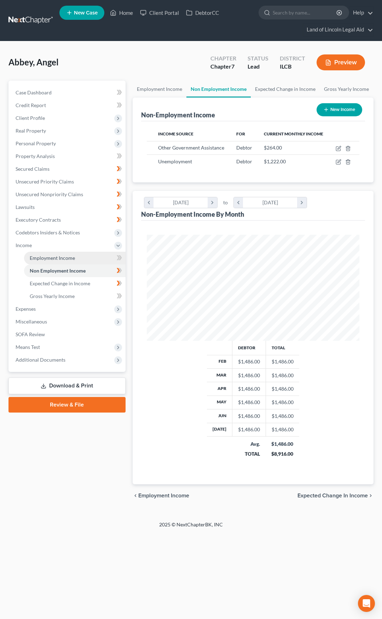
scroll to position [106, 227]
